Goal: Transaction & Acquisition: Purchase product/service

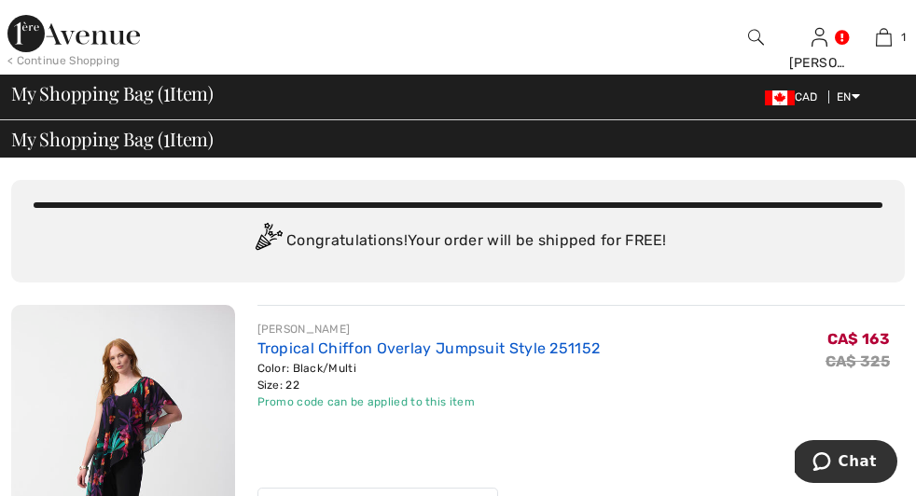
click at [258, 340] on link "Tropical Chiffon Overlay Jumpsuit Style 251152" at bounding box center [429, 349] width 343 height 18
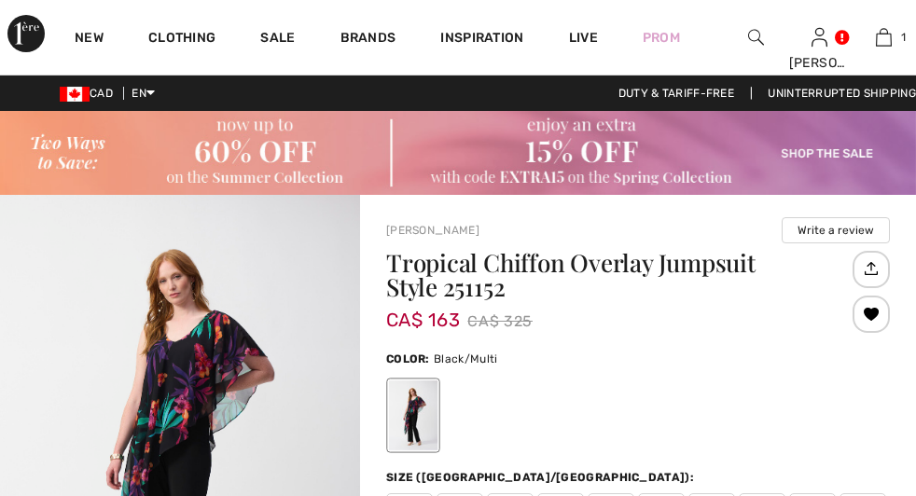
click at [491, 285] on h1 "Tropical Chiffon Overlay Jumpsuit Style 251152" at bounding box center [617, 275] width 462 height 49
checkbox input "true"
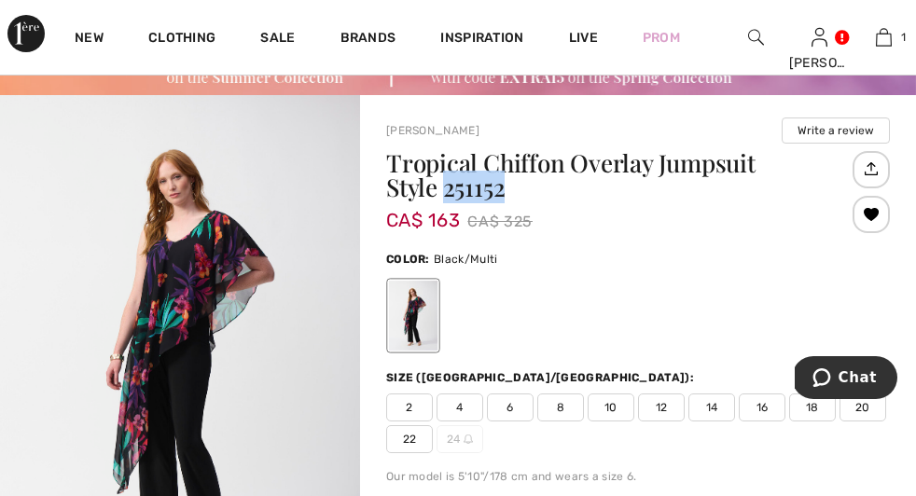
scroll to position [106, 0]
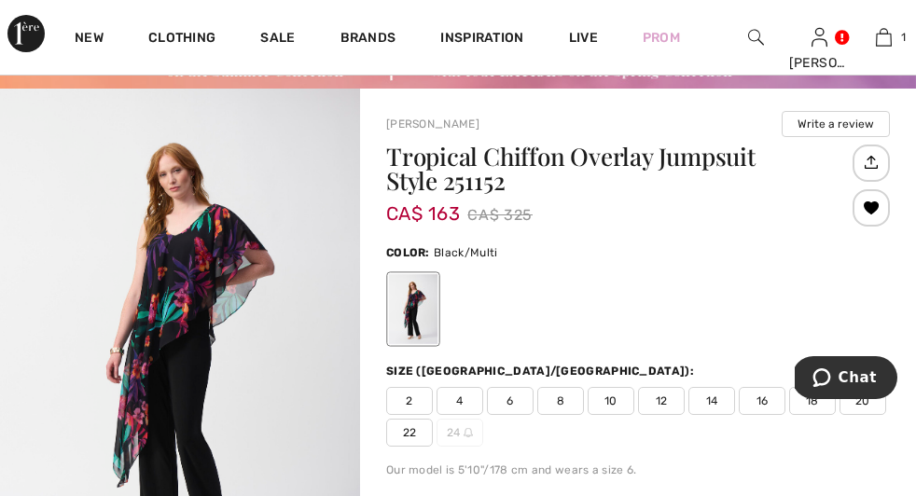
click at [406, 155] on h1 "Tropical Chiffon Overlay Jumpsuit Style 251152" at bounding box center [617, 169] width 462 height 49
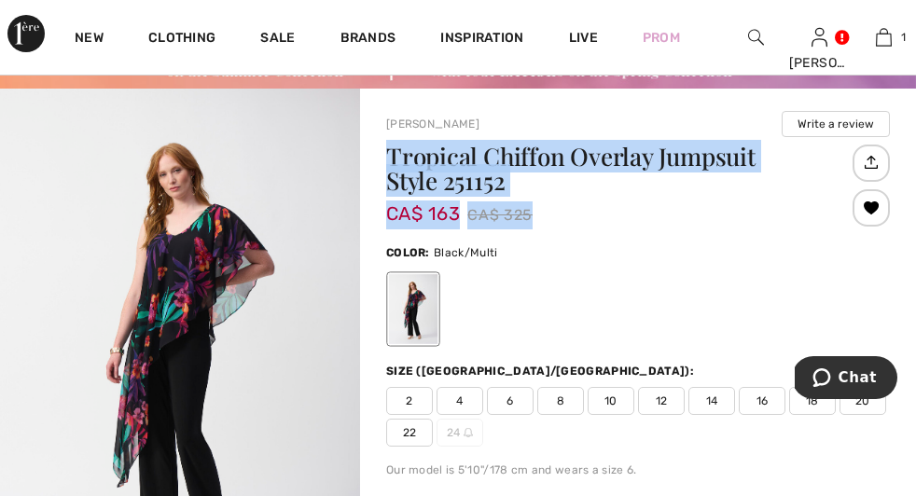
click at [634, 230] on div "CA$ 163 CA$ 325" at bounding box center [617, 215] width 462 height 29
copy div "Tropical Chiffon Overlay Jumpsuit Style 251152 CA$ 163 CA$ 325"
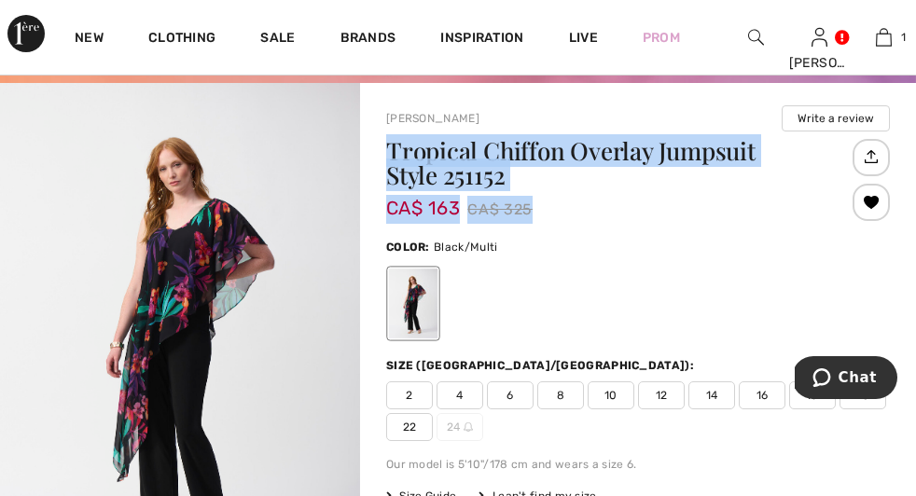
scroll to position [0, 0]
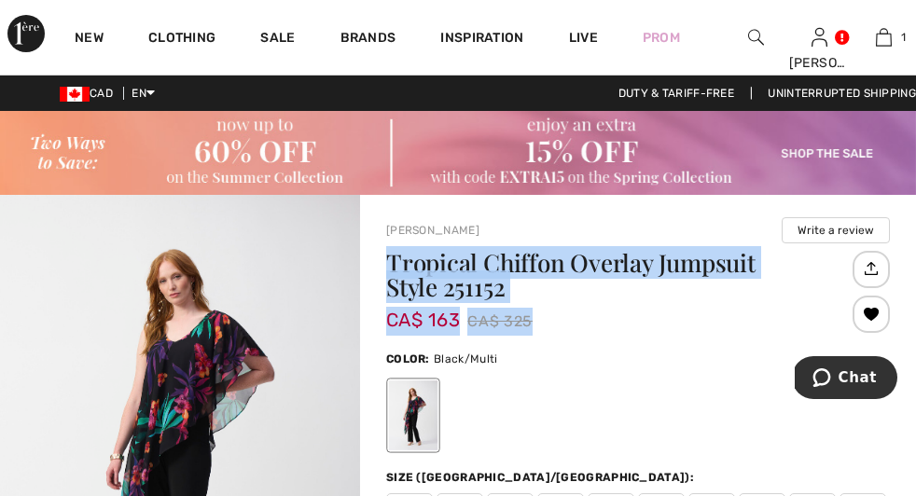
click at [488, 278] on h1 "Tropical Chiffon Overlay Jumpsuit Style 251152" at bounding box center [617, 275] width 462 height 49
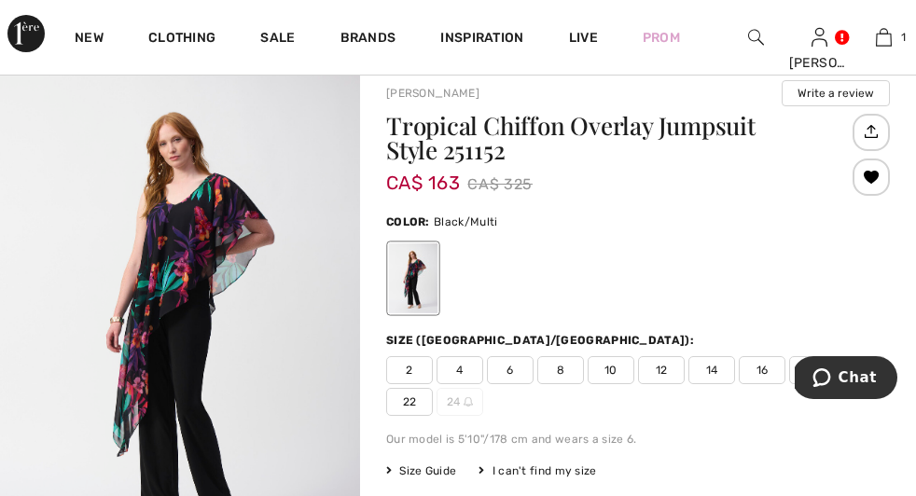
scroll to position [300, 0]
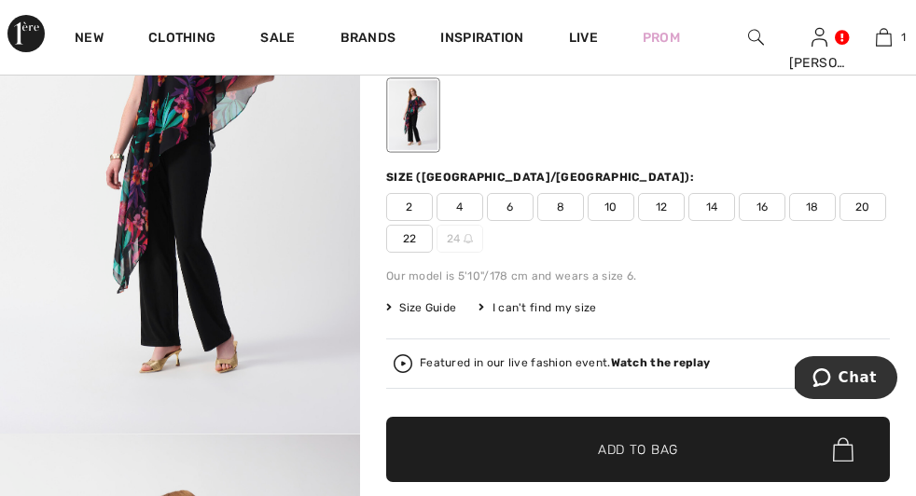
click at [433, 238] on span "22" at bounding box center [409, 239] width 47 height 28
click at [433, 237] on span "22" at bounding box center [409, 239] width 47 height 28
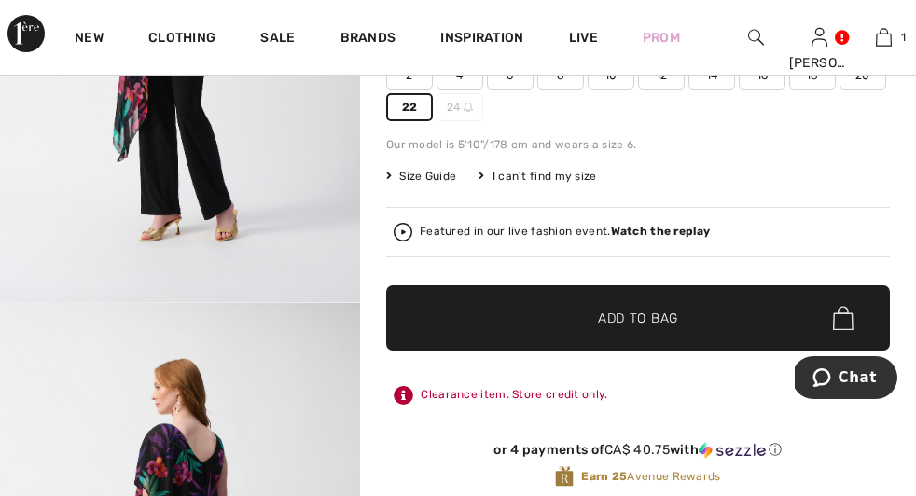
scroll to position [466, 0]
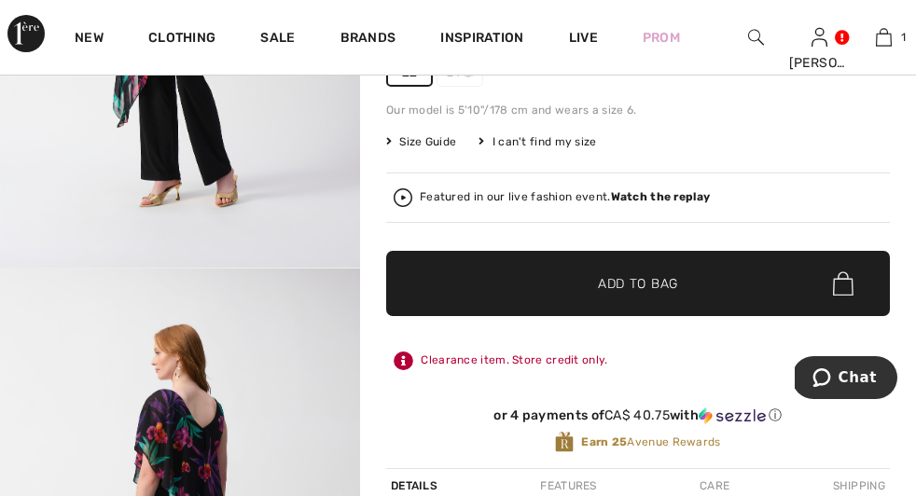
click at [630, 282] on span "Add to Bag" at bounding box center [638, 284] width 80 height 20
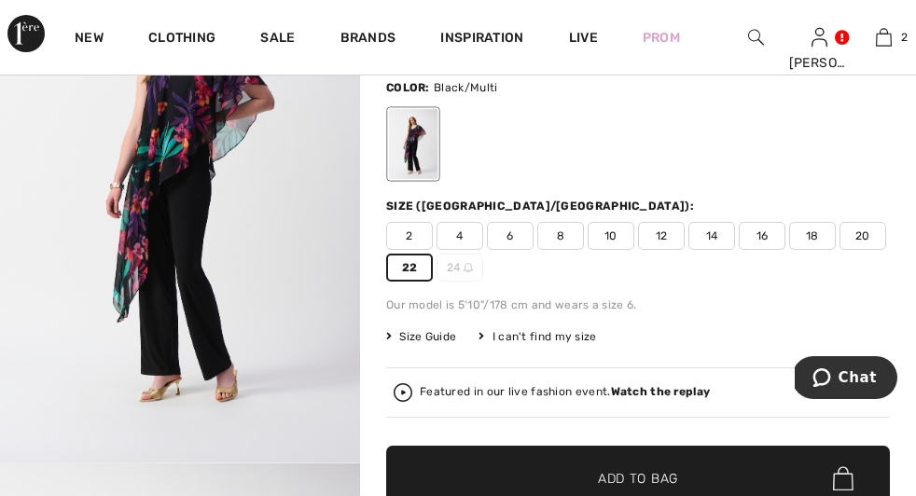
scroll to position [267, 0]
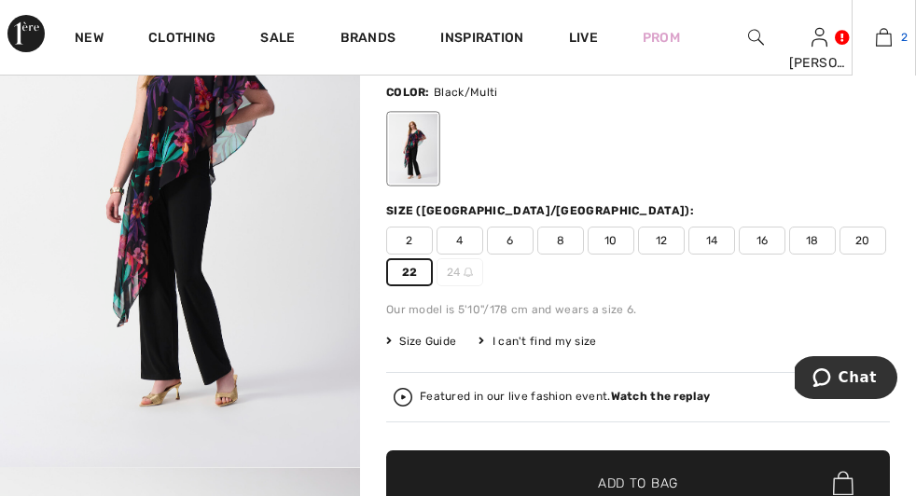
click at [876, 41] on img at bounding box center [884, 37] width 16 height 22
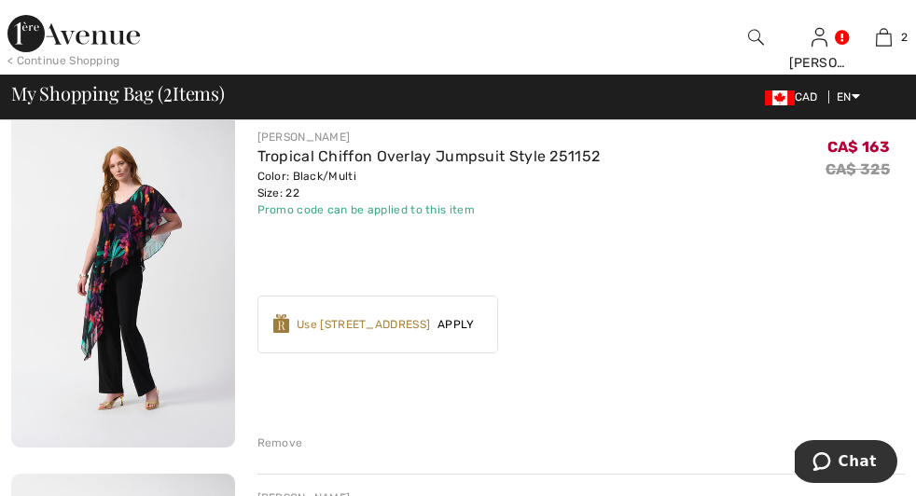
scroll to position [187, 0]
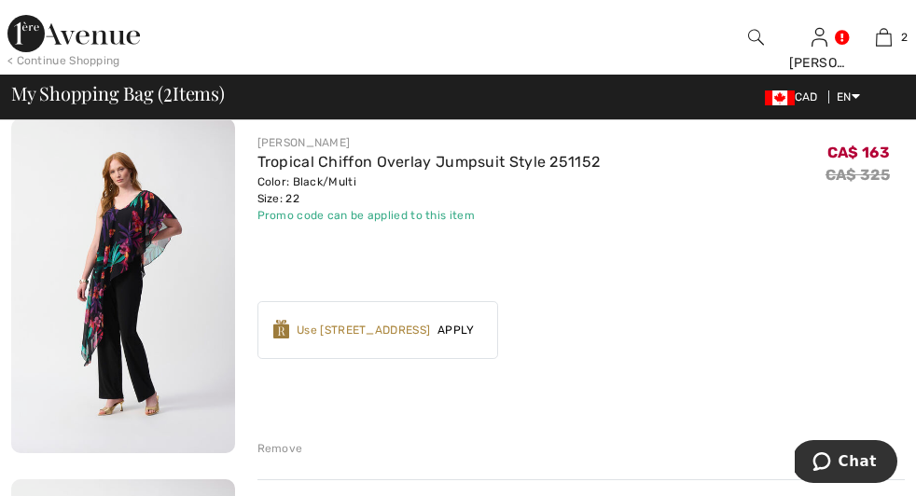
click at [258, 440] on div "Remove" at bounding box center [281, 448] width 46 height 17
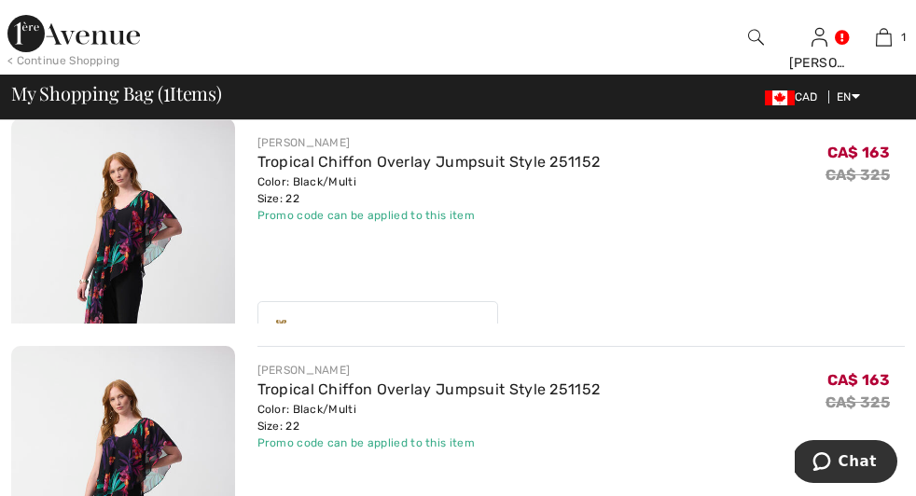
scroll to position [0, 0]
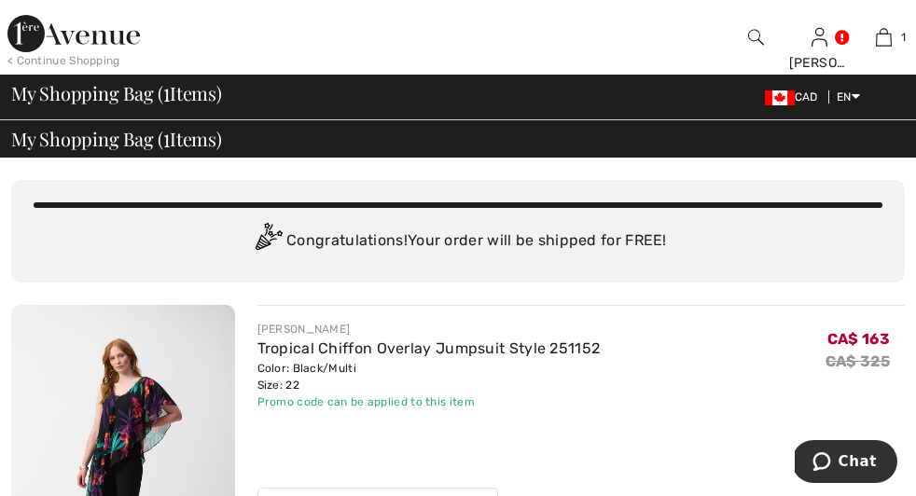
click at [0, 0] on span "Proceed to Shipping" at bounding box center [0, 0] width 0 height 0
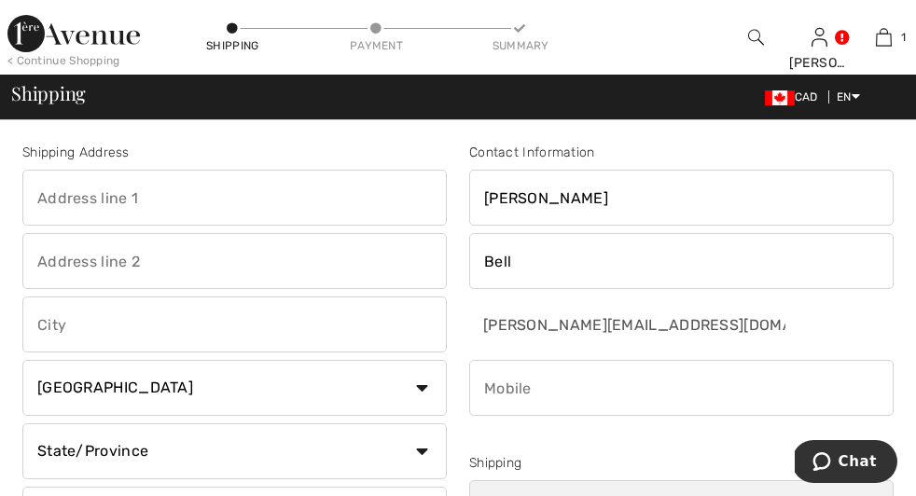
click at [50, 256] on input "text" at bounding box center [234, 261] width 425 height 56
click at [58, 188] on input "text" at bounding box center [234, 198] width 425 height 56
click at [43, 258] on input "text" at bounding box center [234, 261] width 425 height 56
click at [49, 194] on input "c/0 Jo-Anne Kobylka" at bounding box center [234, 198] width 425 height 56
type input "C/0 Jo-Anne Kobylka"
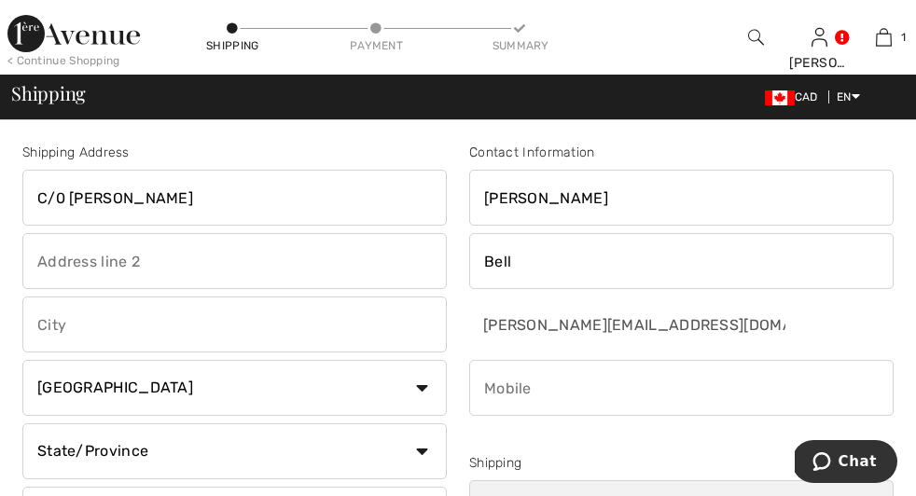
click at [99, 242] on input "text" at bounding box center [234, 261] width 425 height 56
click at [47, 259] on input "$301 11020" at bounding box center [234, 261] width 425 height 56
click at [79, 260] on input "#301 11020" at bounding box center [234, 261] width 425 height 56
click at [78, 261] on input "#301 11020" at bounding box center [234, 261] width 425 height 56
click at [77, 262] on input "#301 11020" at bounding box center [234, 261] width 425 height 56
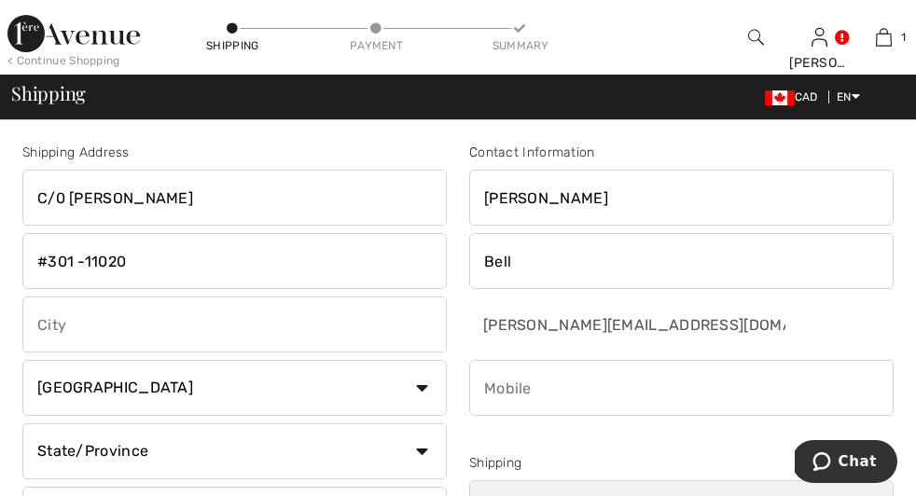
click at [141, 263] on input "#301 -11020" at bounding box center [234, 261] width 425 height 56
type input "#301 -11020 19 Ave"
click at [90, 327] on input "text" at bounding box center [234, 325] width 425 height 56
type input "Edmonton"
click at [469, 383] on input "phone" at bounding box center [681, 388] width 425 height 56
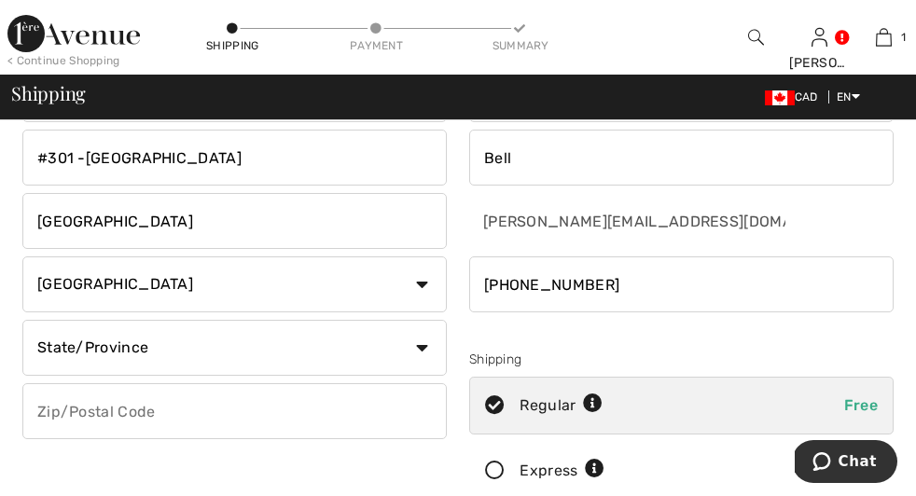
scroll to position [107, 0]
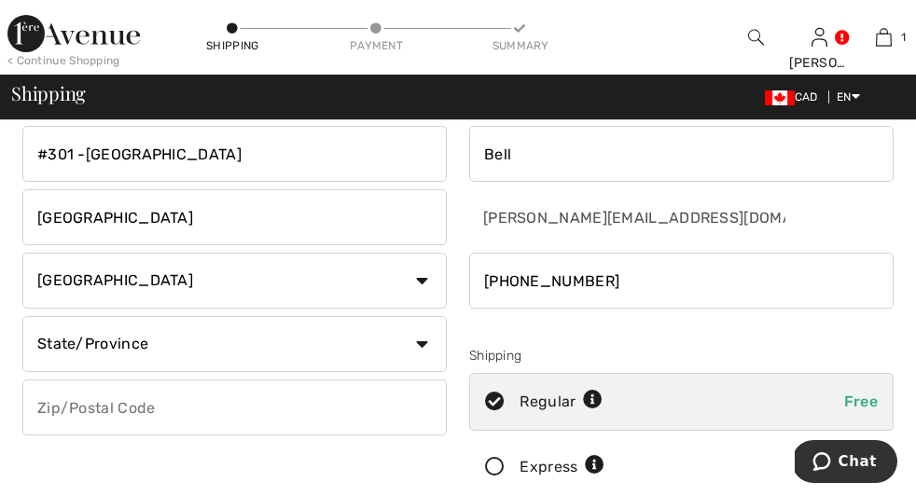
type input "780-970-4899"
click at [22, 316] on select "State/Province Alberta British Columbia Manitoba New Brunswick Newfoundland and…" at bounding box center [234, 344] width 425 height 56
select select "AB"
click option "Alberta" at bounding box center [0, 0] width 0 height 0
click at [84, 406] on input "text" at bounding box center [234, 408] width 425 height 56
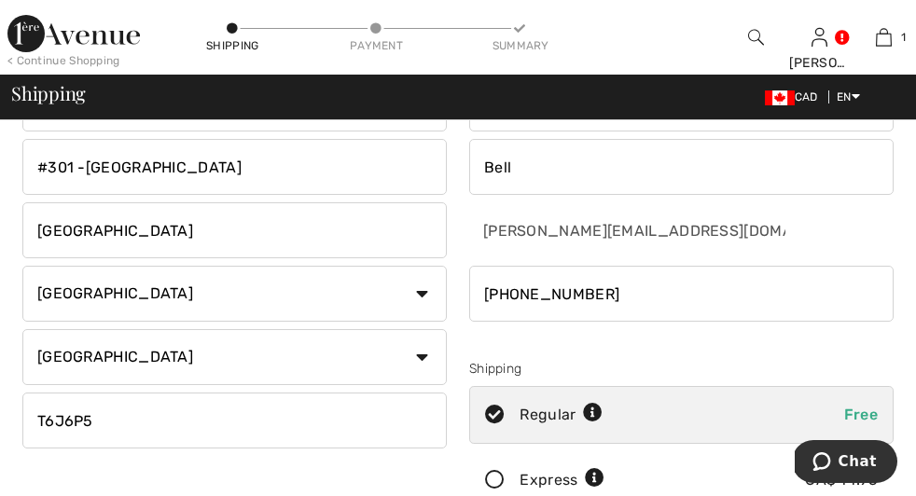
scroll to position [91, 0]
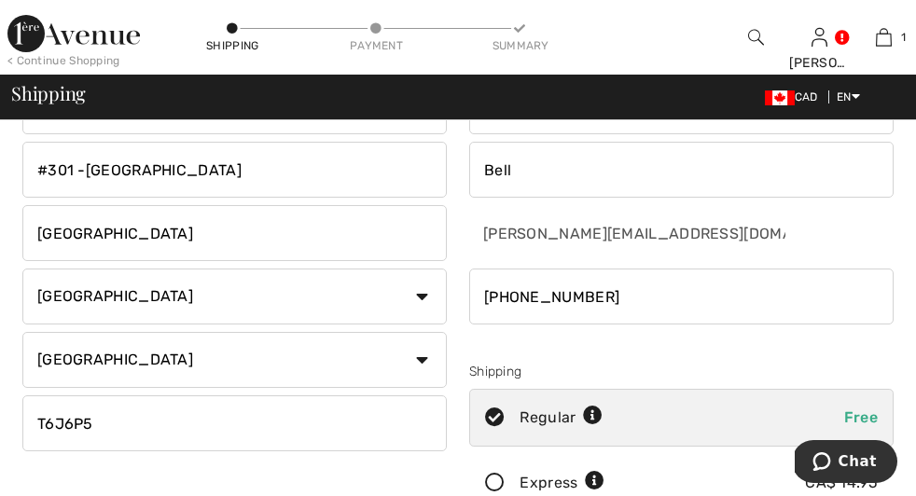
type input "T6J6P5"
click at [190, 174] on input "#301 -11020 19 Ave" at bounding box center [234, 170] width 425 height 56
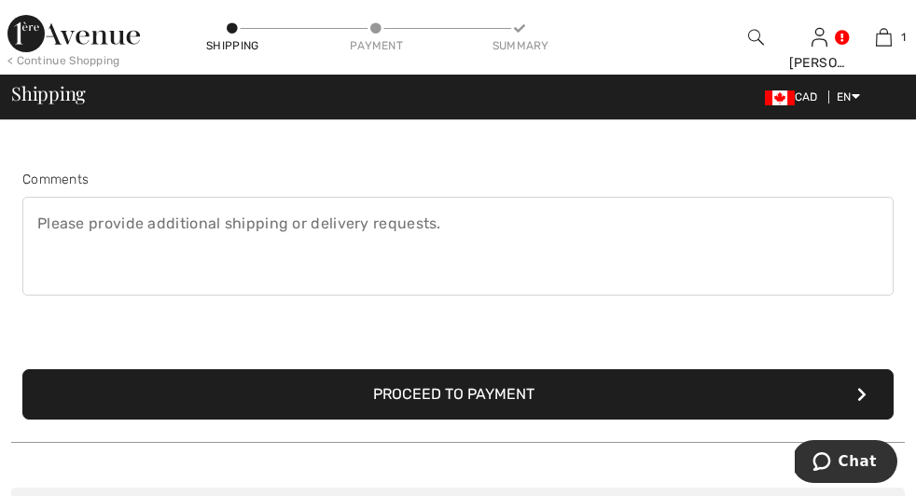
scroll to position [468, 0]
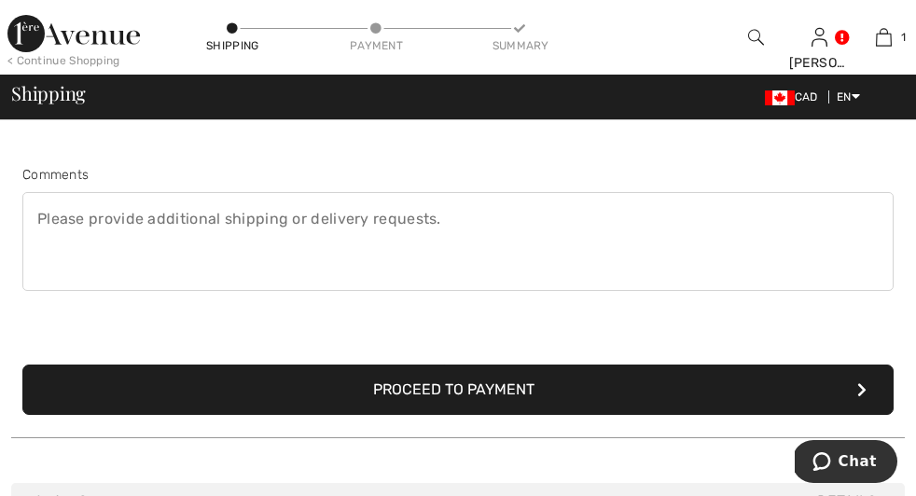
type input "#301 -11020 19 Ave NW"
click at [304, 399] on button "Proceed to Payment" at bounding box center [457, 390] width 871 height 50
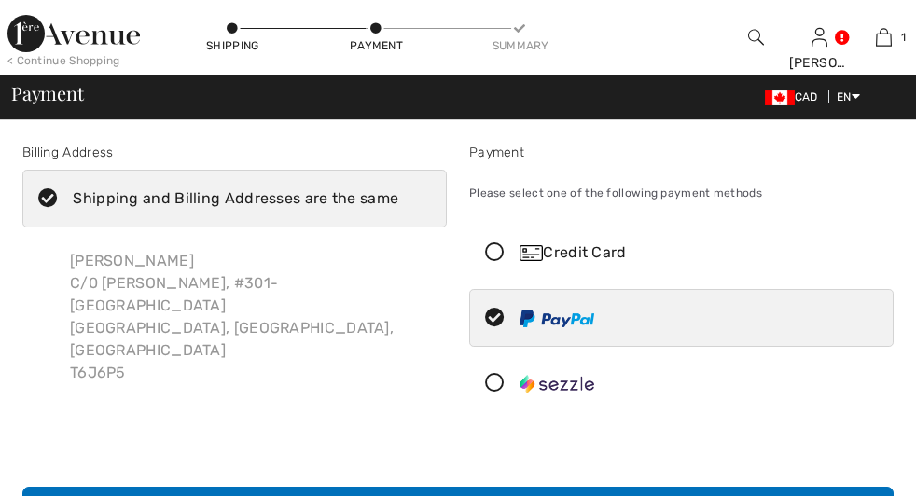
click at [470, 394] on icon at bounding box center [494, 384] width 49 height 20
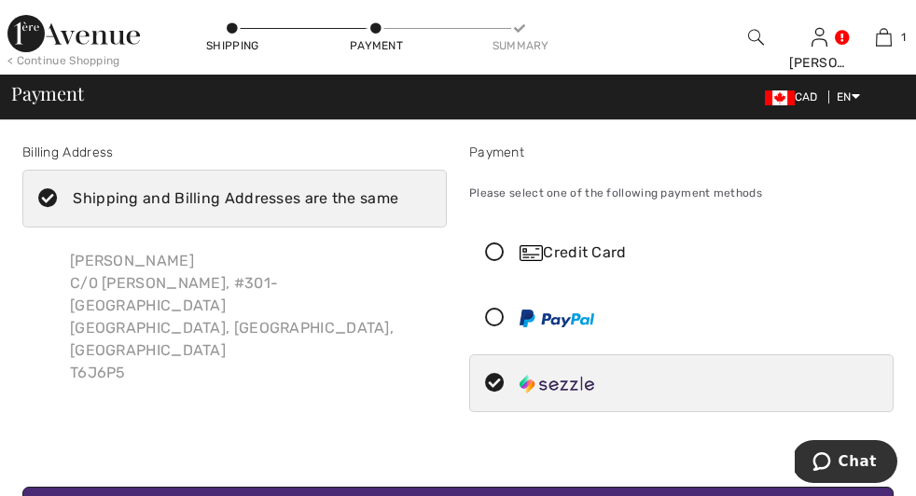
checkbox input "true"
click at [50, 209] on icon at bounding box center [47, 199] width 49 height 20
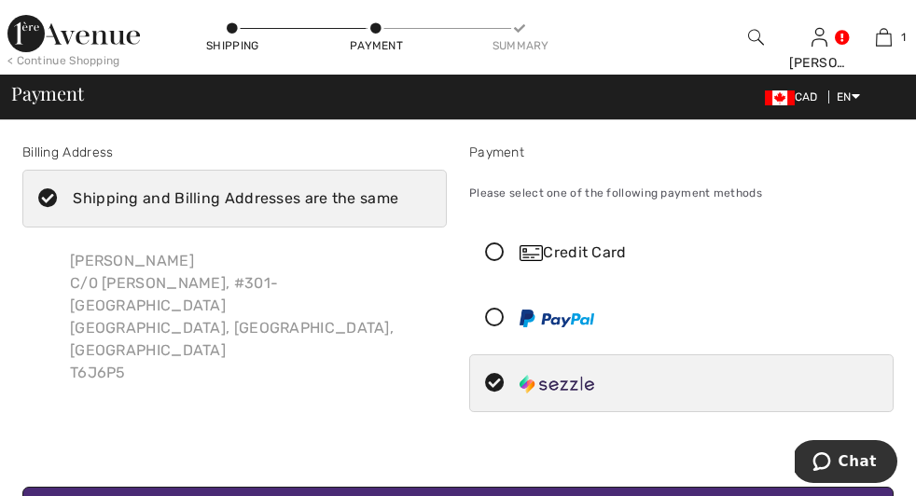
click at [398, 217] on input "Shipping and Billing Addresses are the same" at bounding box center [404, 199] width 12 height 56
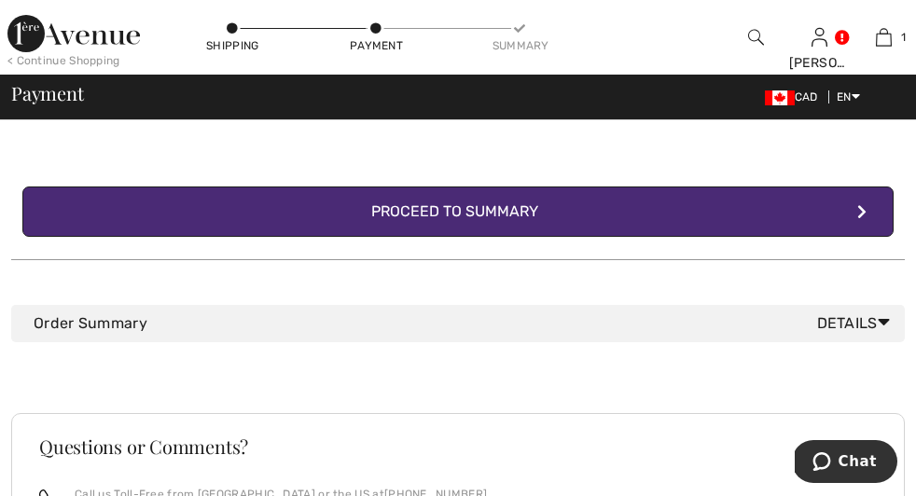
scroll to position [691, 0]
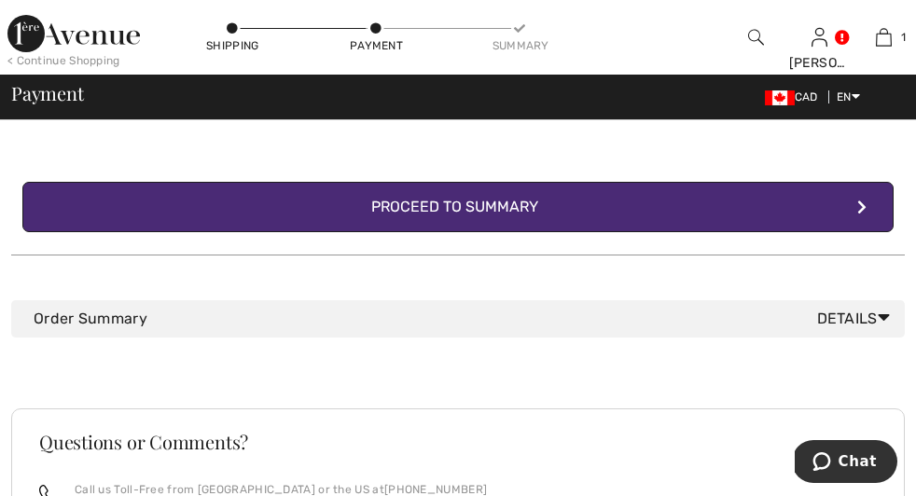
checkbox input "false"
click at [383, 218] on div "Proceed to Summary" at bounding box center [458, 207] width 204 height 22
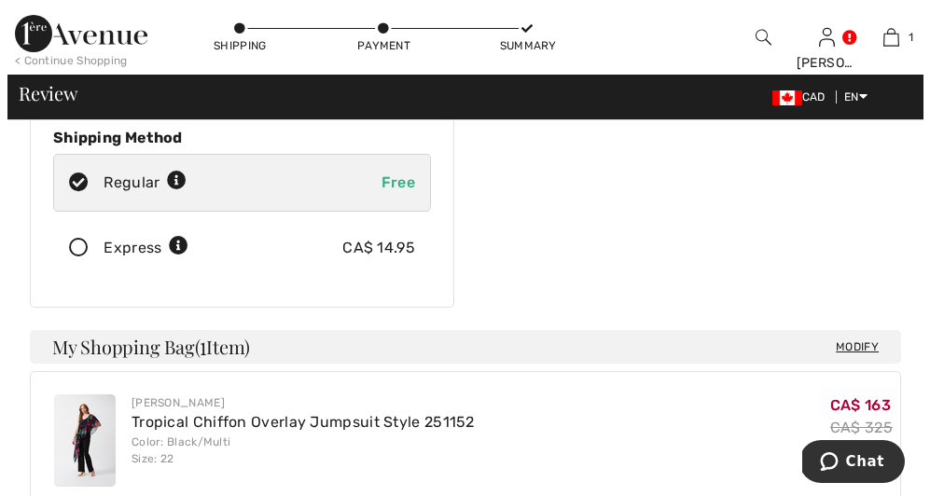
scroll to position [328, 0]
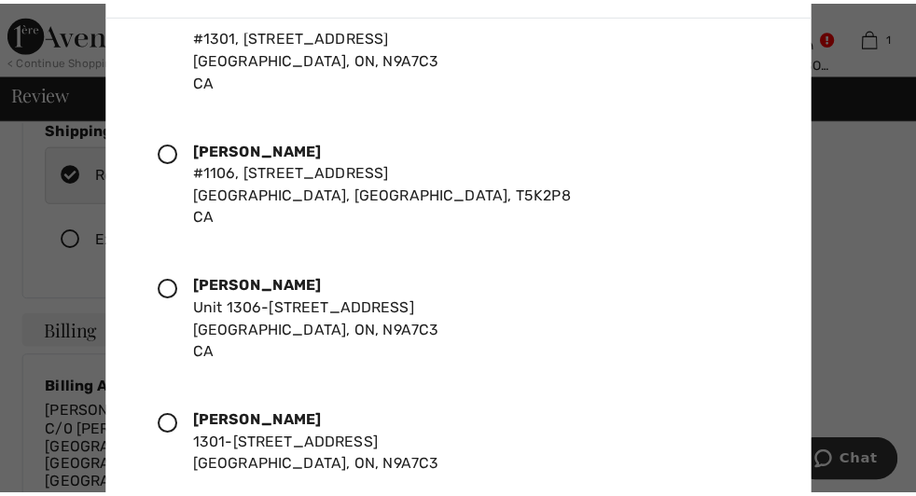
scroll to position [1412, 0]
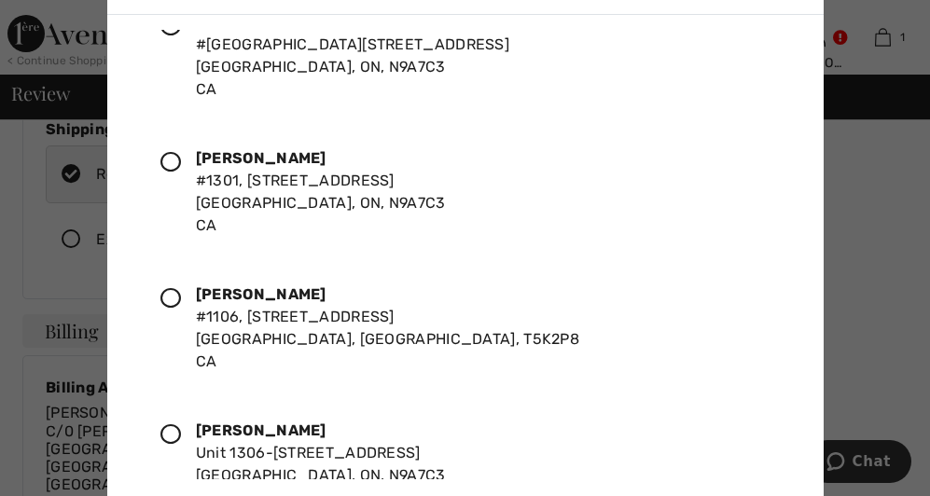
click at [178, 298] on icon at bounding box center [170, 298] width 21 height 21
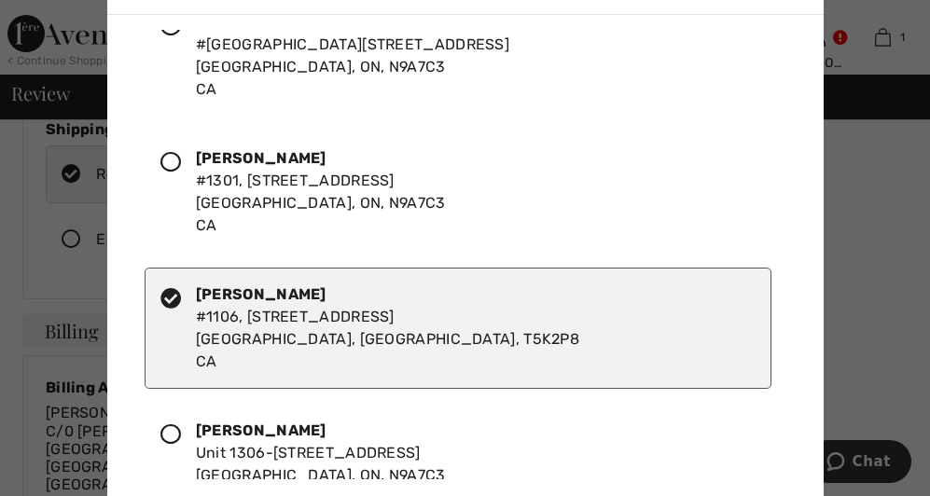
click at [320, 340] on div "[PERSON_NAME] #1106, [STREET_ADDRESS]" at bounding box center [387, 329] width 383 height 90
click at [82, 324] on div at bounding box center [465, 248] width 930 height 496
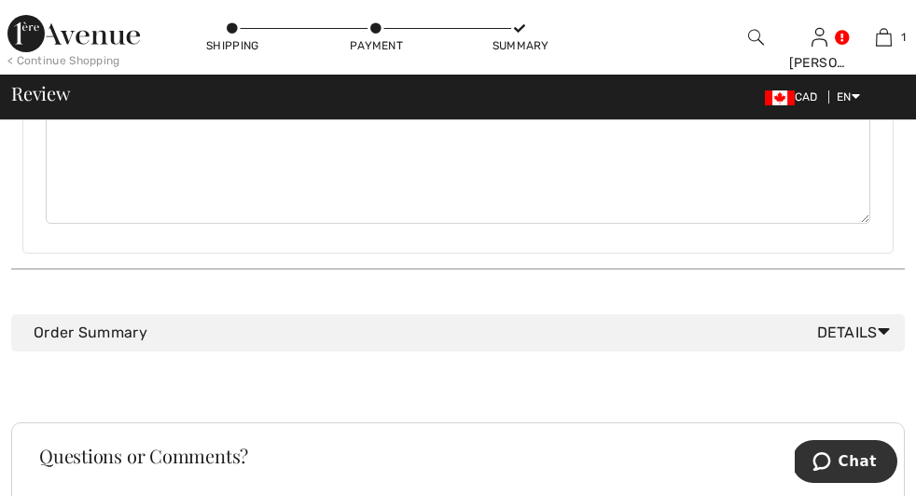
scroll to position [807, 0]
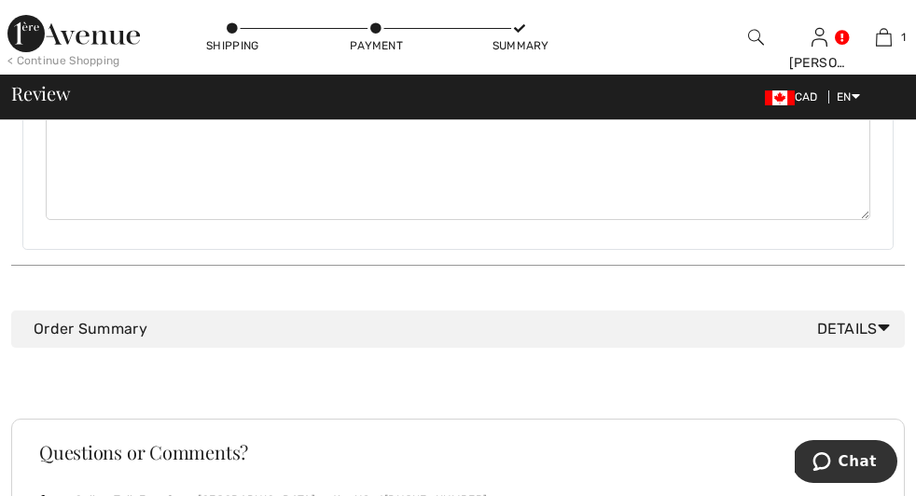
click at [0, 0] on img "button" at bounding box center [0, 0] width 0 height 0
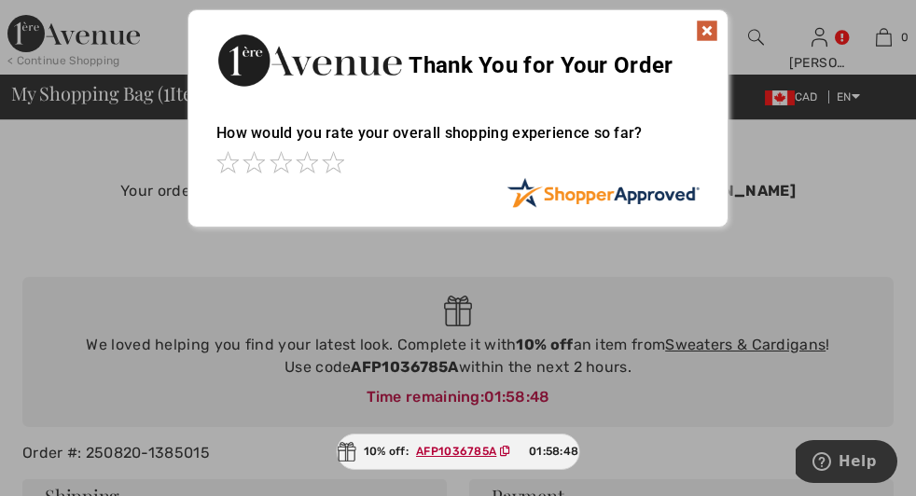
click at [596, 292] on div at bounding box center [458, 248] width 916 height 496
click at [707, 28] on img at bounding box center [707, 31] width 22 height 22
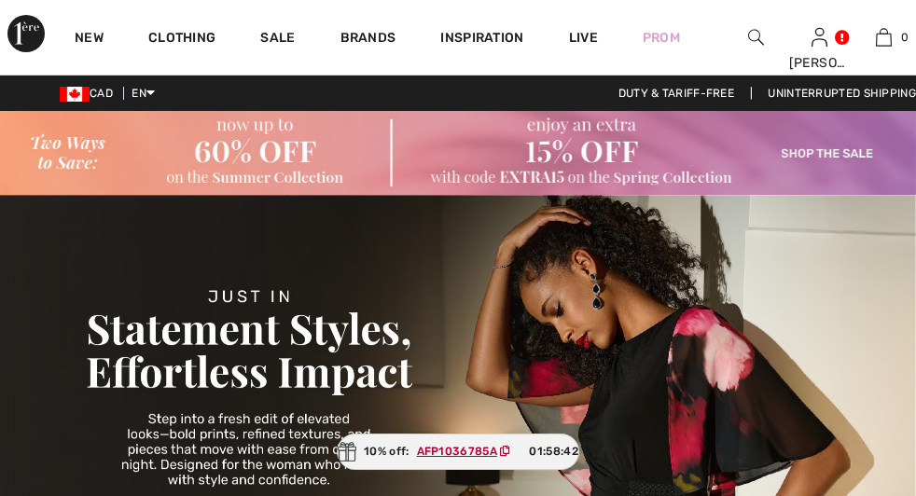
checkbox input "true"
click at [748, 35] on img at bounding box center [756, 37] width 16 height 22
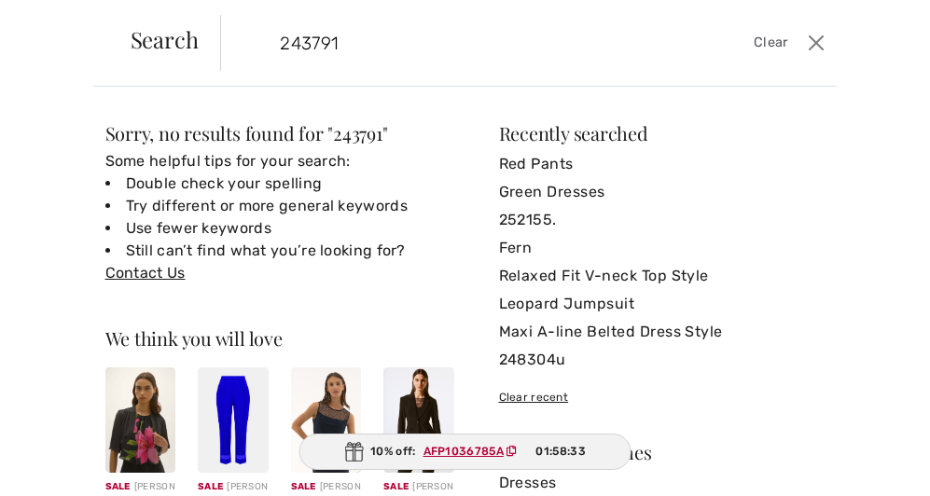
type input "243791"
